Goal: Communication & Community: Answer question/provide support

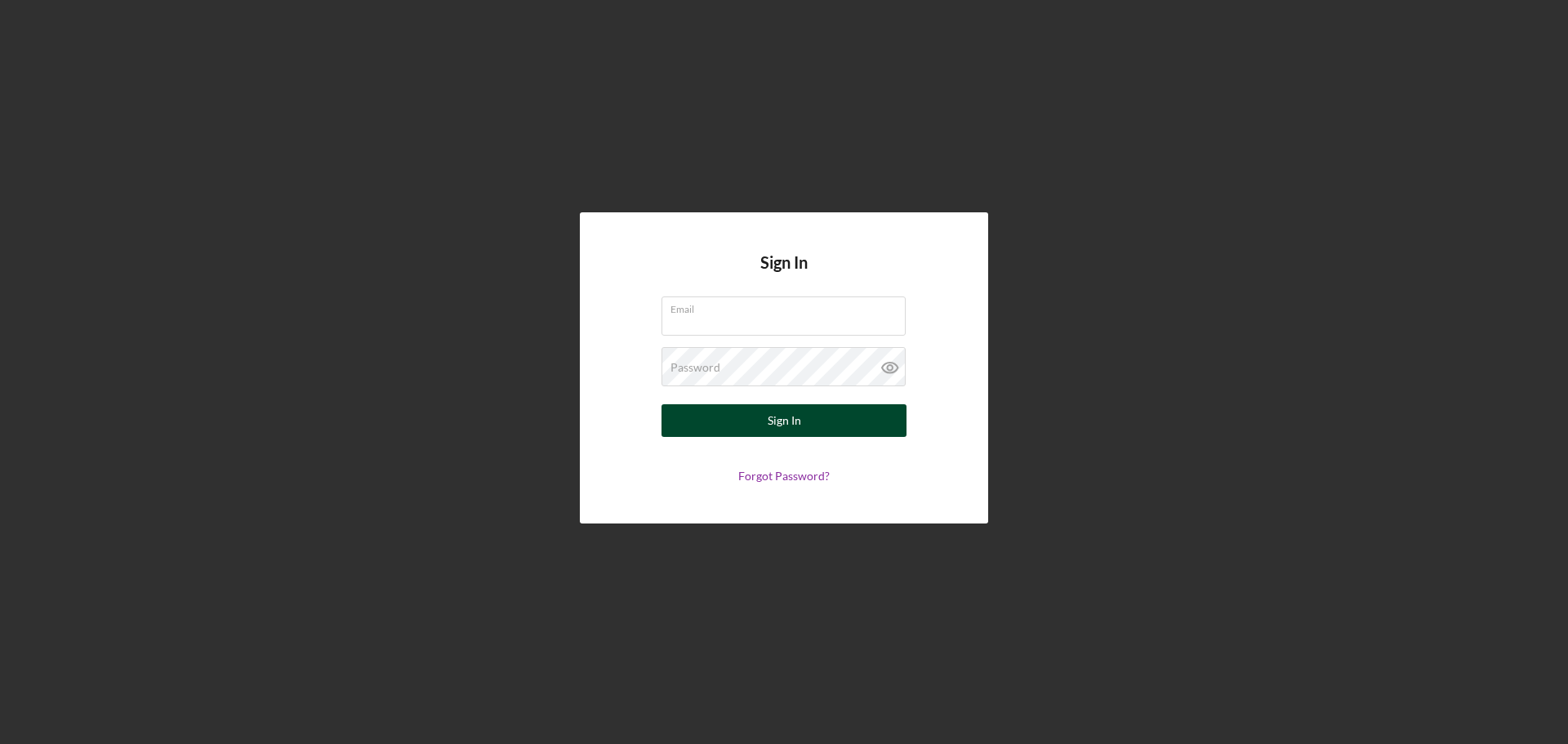
type input "[EMAIL_ADDRESS][DOMAIN_NAME]"
click at [754, 417] on button "Sign In" at bounding box center [783, 420] width 245 height 33
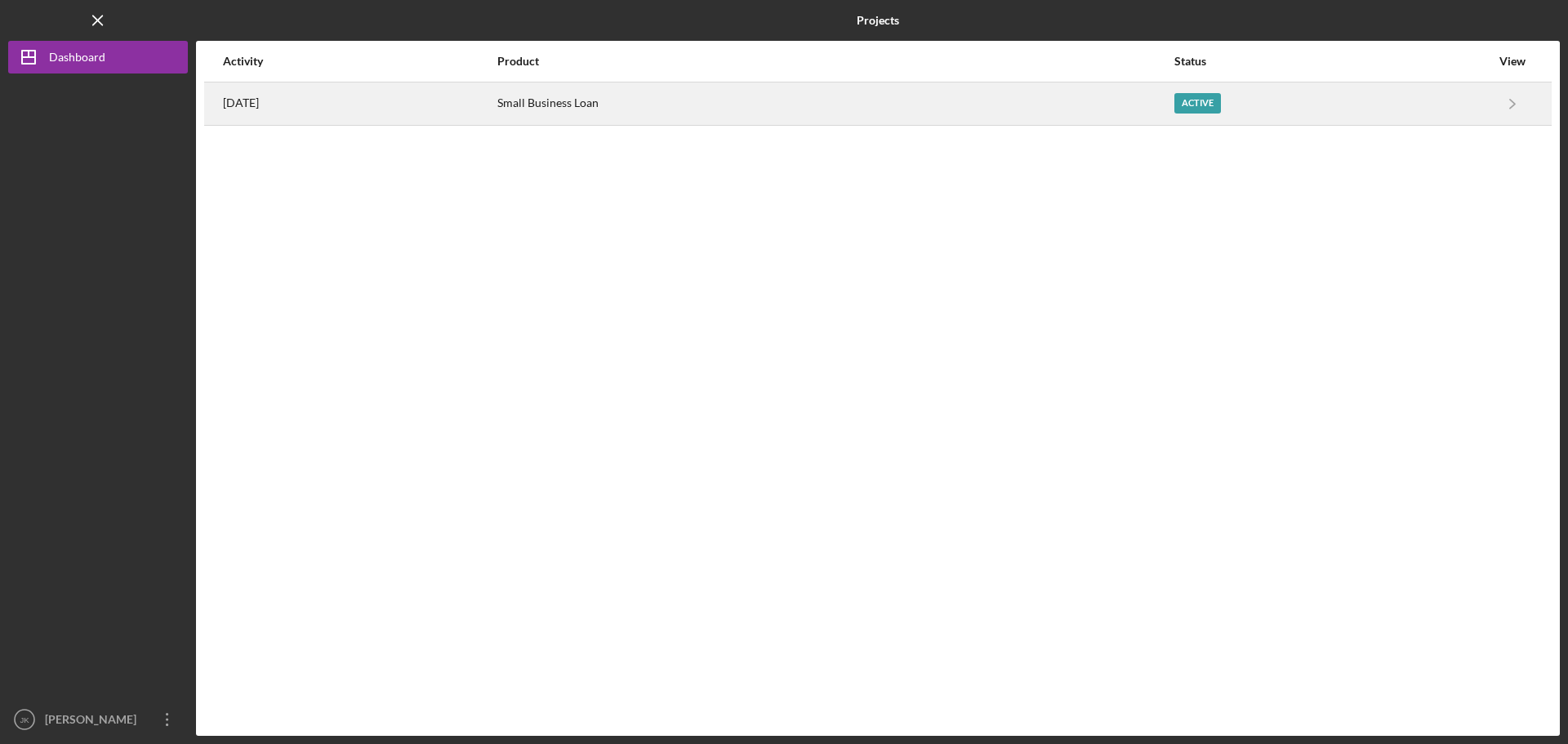
click at [1221, 97] on div "Active" at bounding box center [1197, 103] width 47 height 20
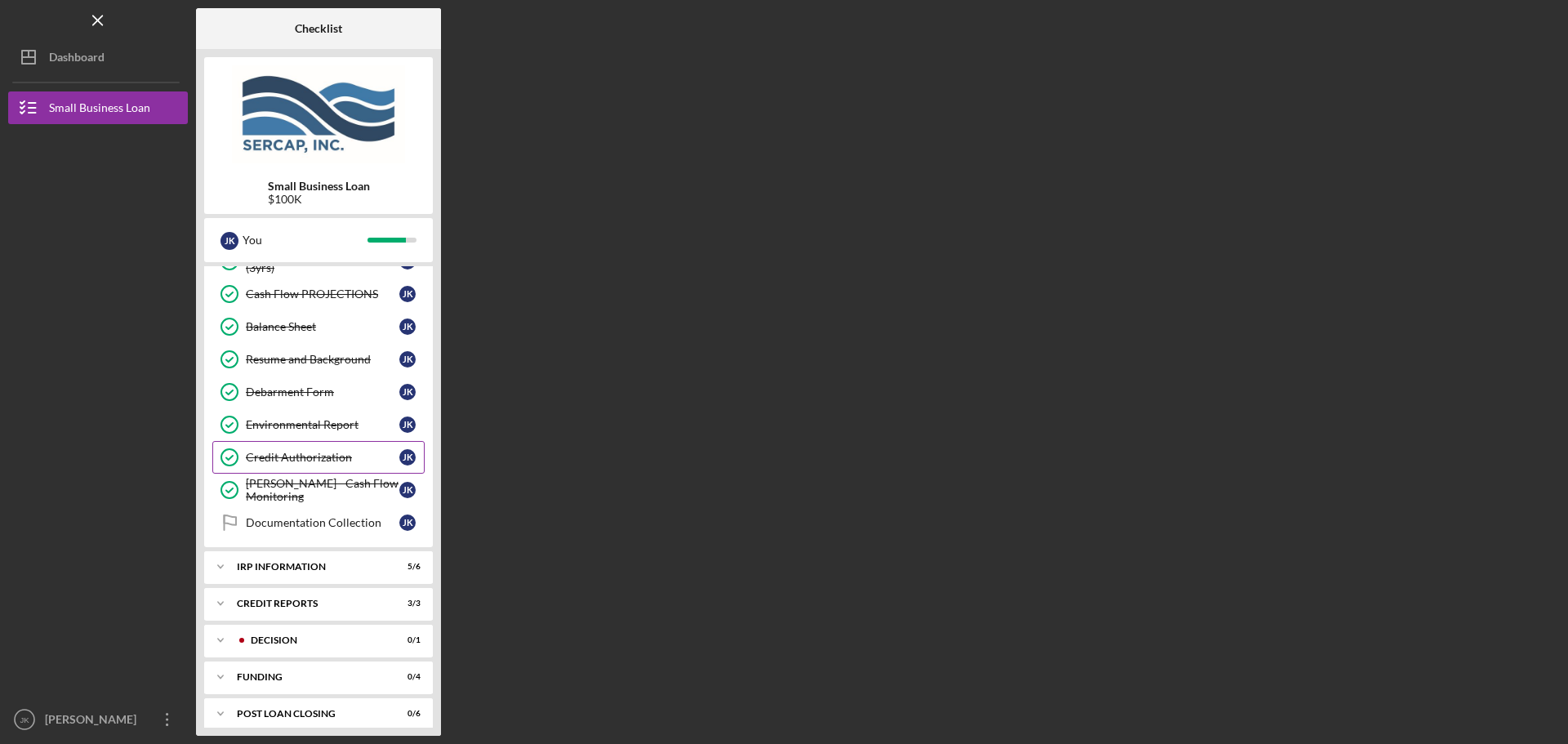
scroll to position [691, 0]
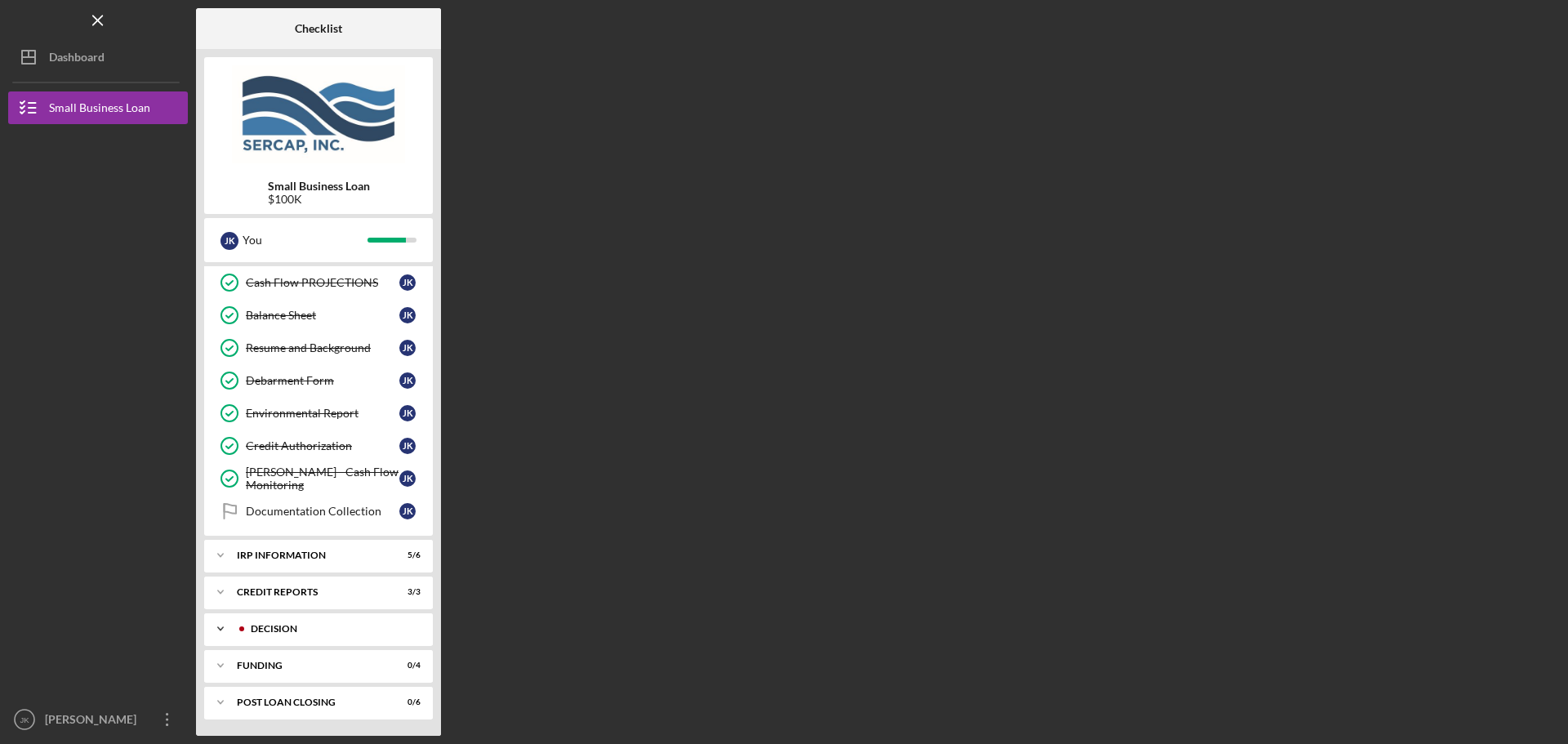
click at [362, 629] on div "Decision" at bounding box center [331, 629] width 162 height 10
click at [328, 657] on div "Decision" at bounding box center [322, 663] width 153 height 13
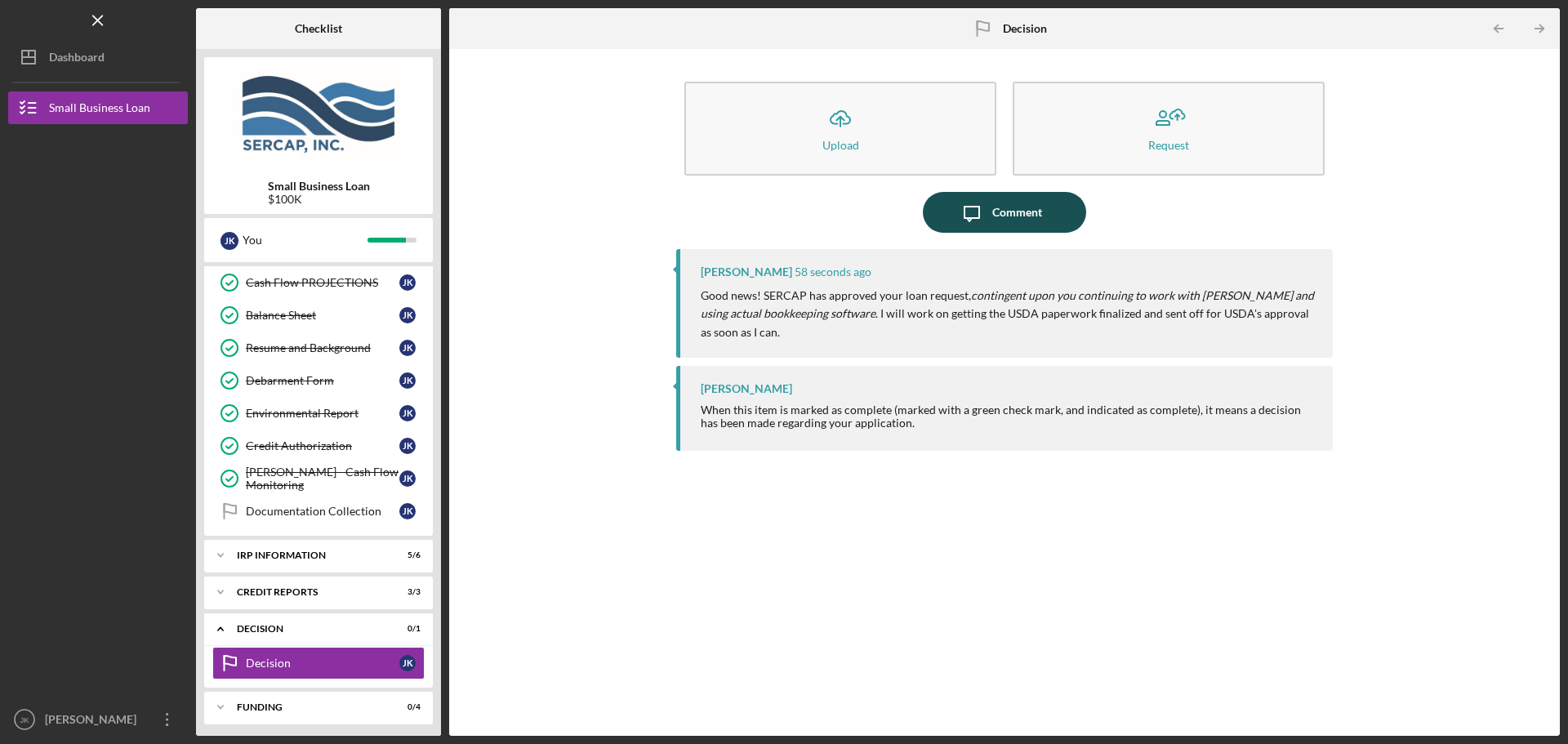
click at [1019, 216] on div "Comment" at bounding box center [1017, 212] width 50 height 41
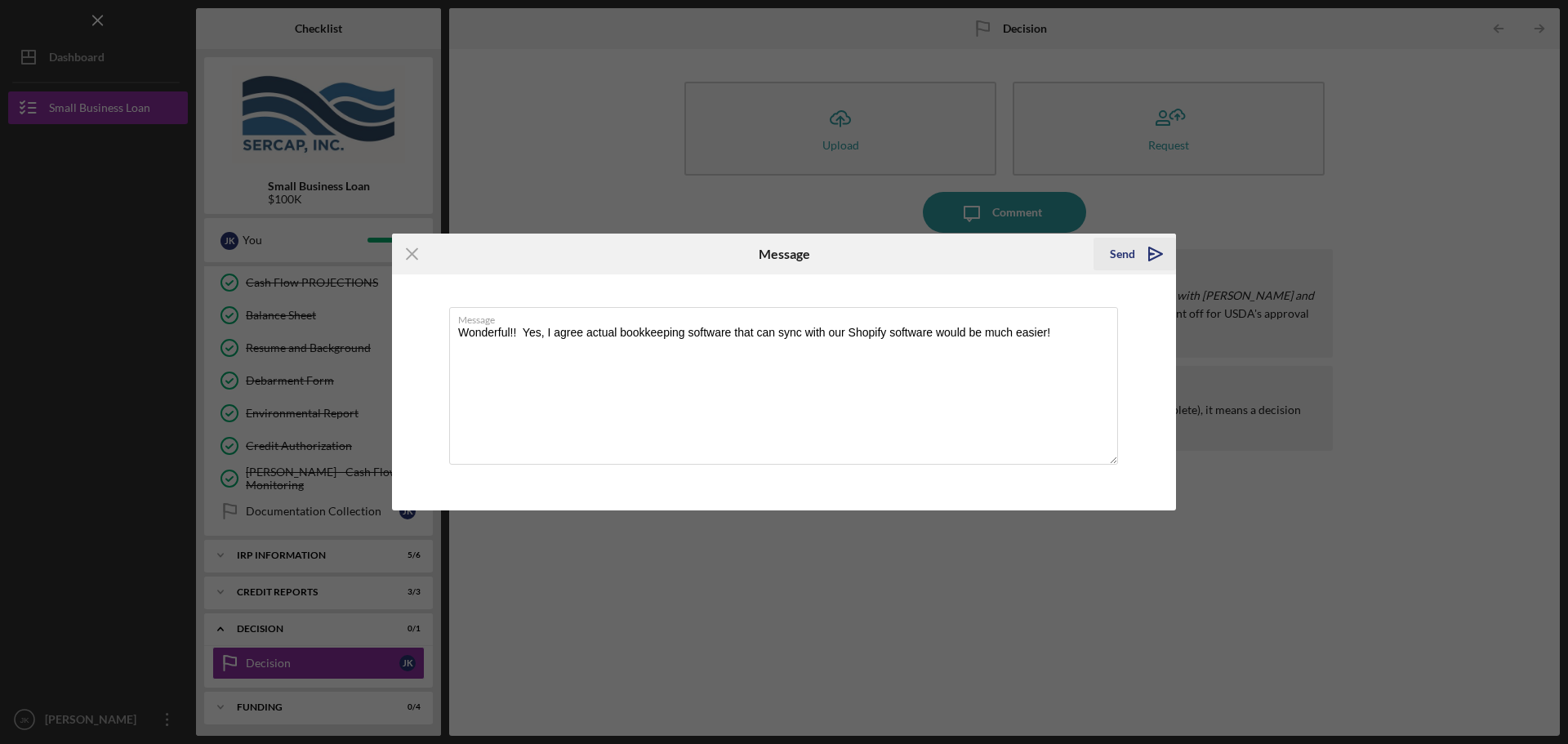
type textarea "Wonderful!! Yes, I agree actual bookkeeping software that can sync with our Sho…"
click at [1138, 244] on icon "Icon/icon-invite-send" at bounding box center [1156, 254] width 41 height 41
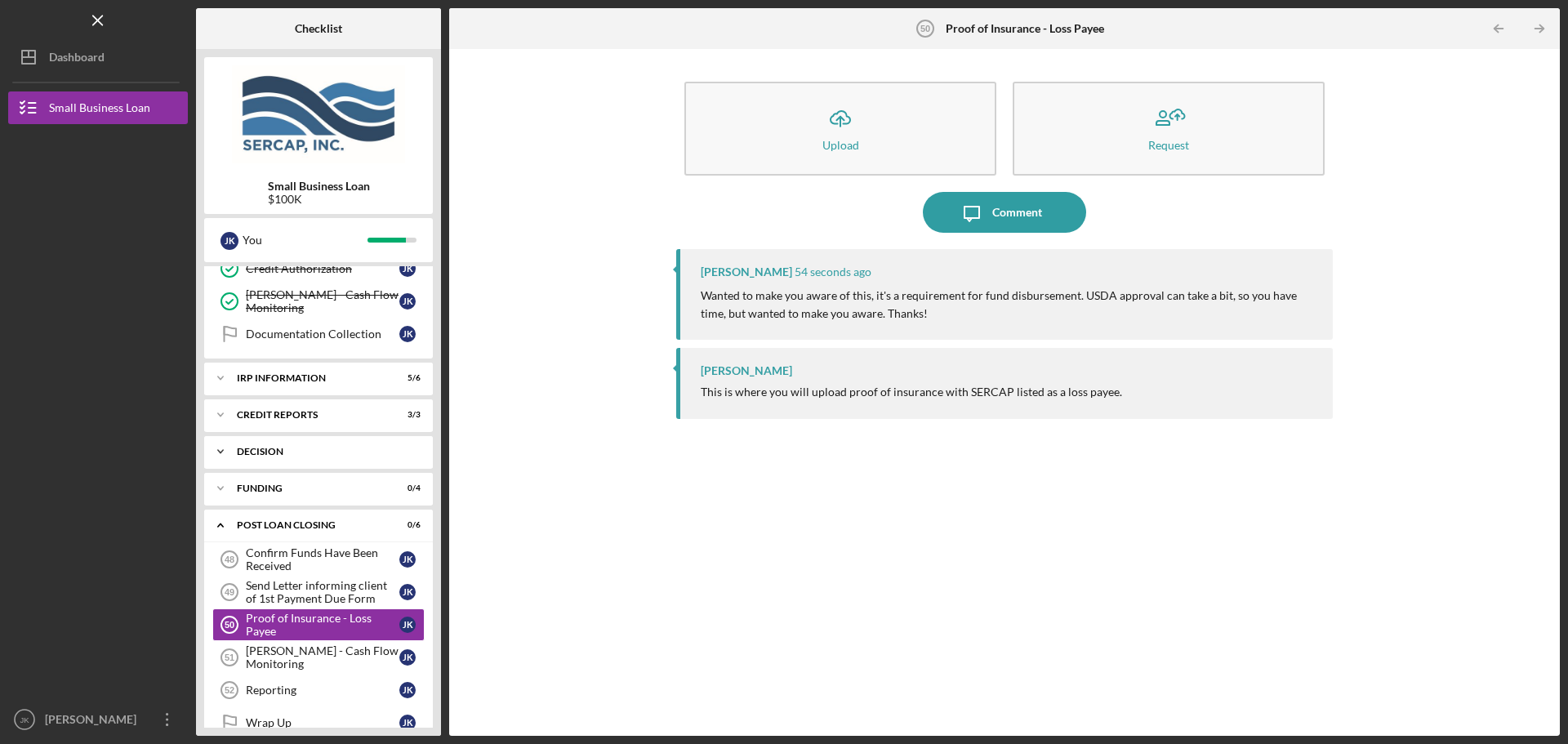
scroll to position [896, 0]
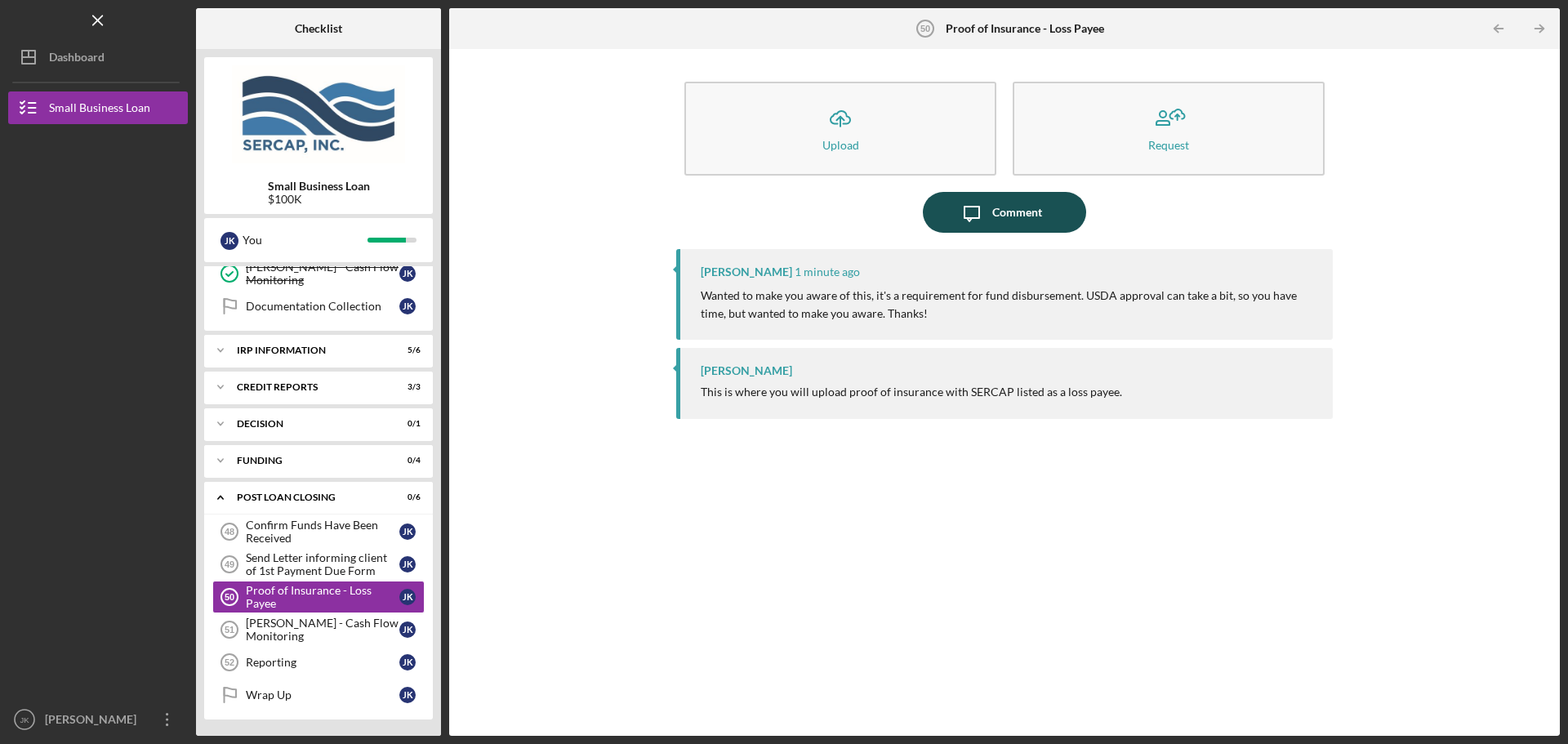
click at [1013, 215] on div "Comment" at bounding box center [1017, 212] width 50 height 41
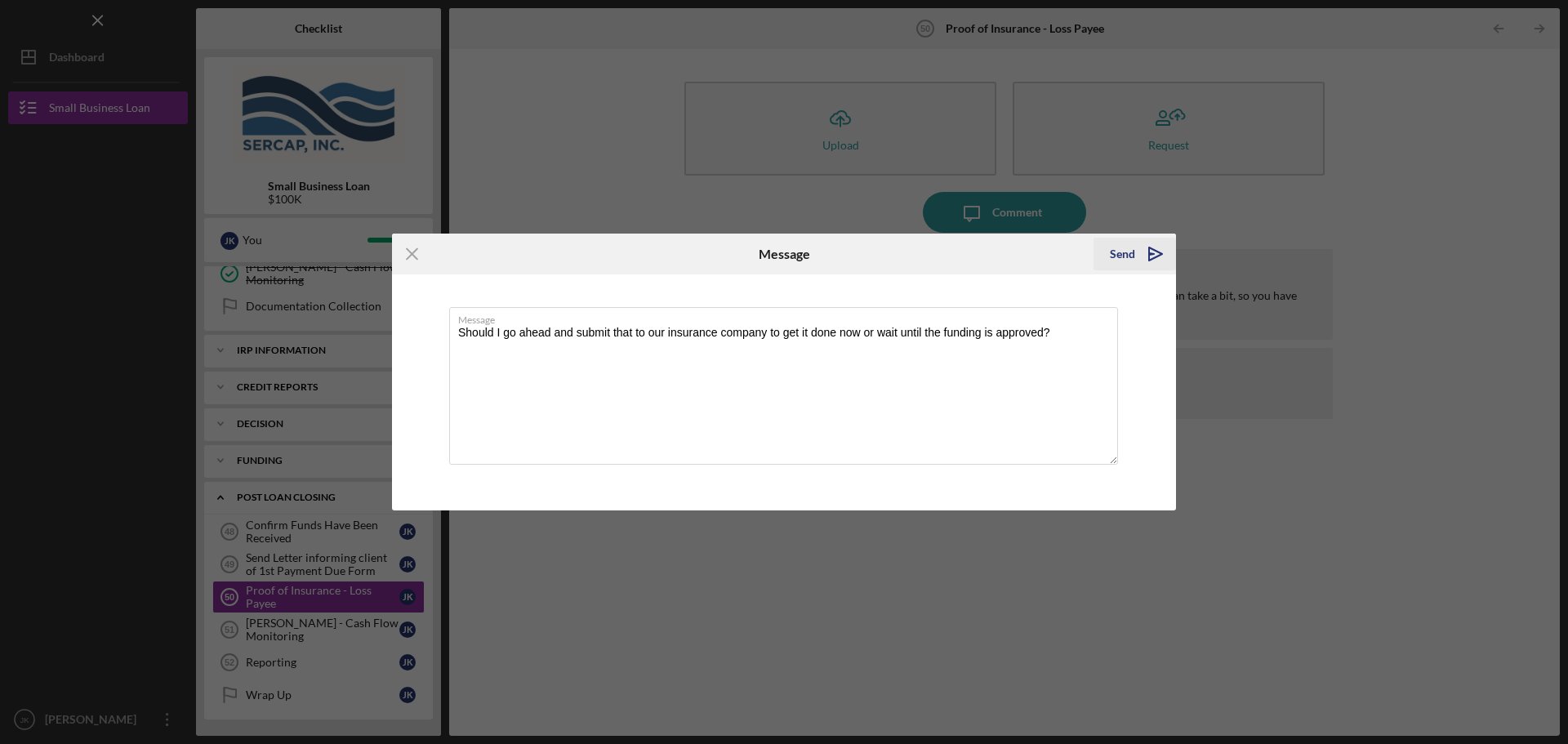
type textarea "Should I go ahead and submit that to our insurance company to get it done now o…"
click at [1132, 249] on div "Send" at bounding box center [1123, 254] width 25 height 33
